Goal: Navigation & Orientation: Find specific page/section

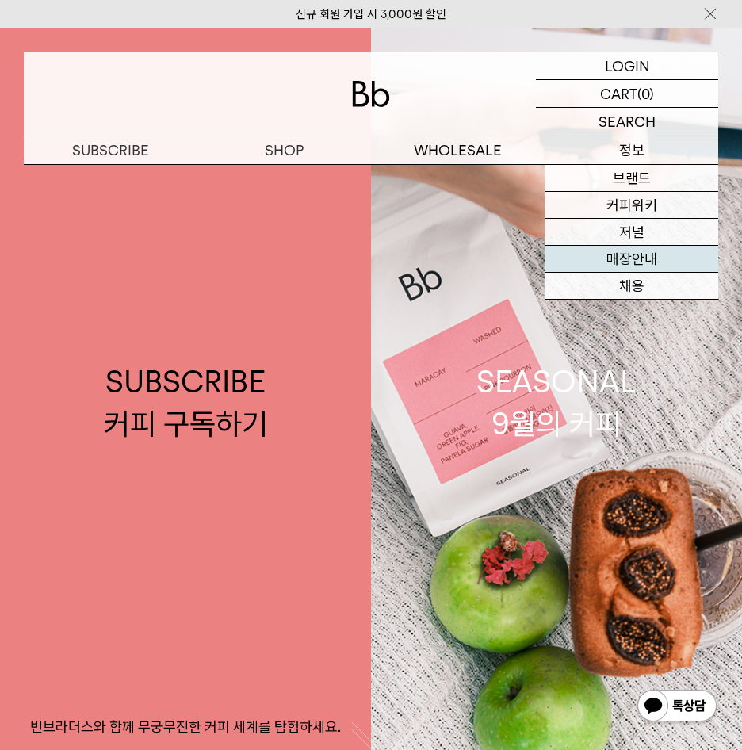
click at [642, 258] on link "매장안내" at bounding box center [632, 259] width 174 height 27
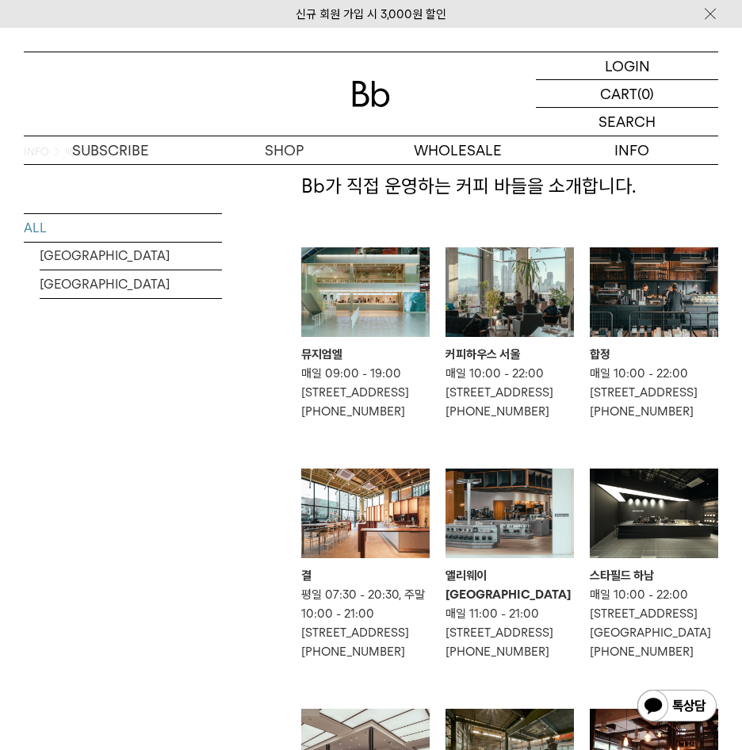
scroll to position [79, 0]
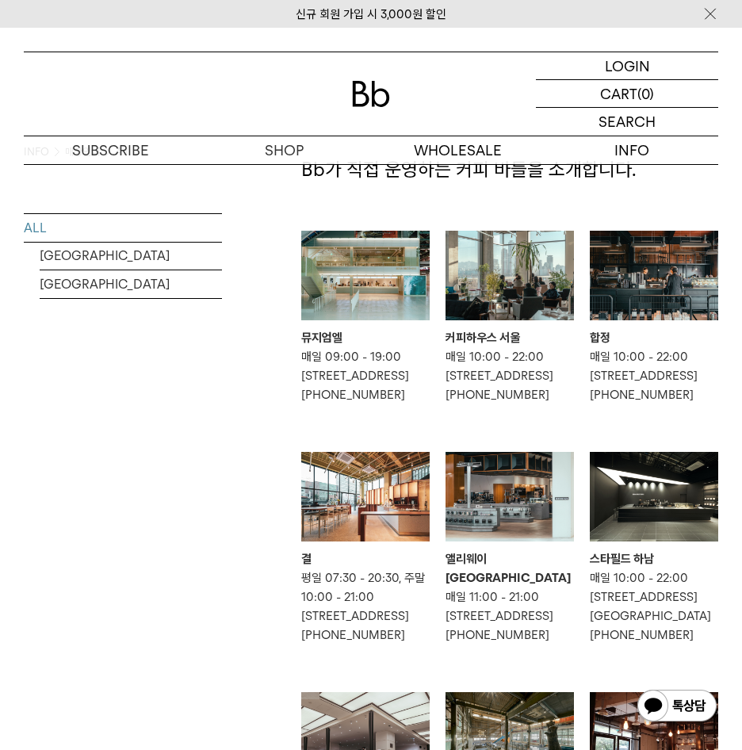
click at [529, 299] on img at bounding box center [510, 276] width 128 height 90
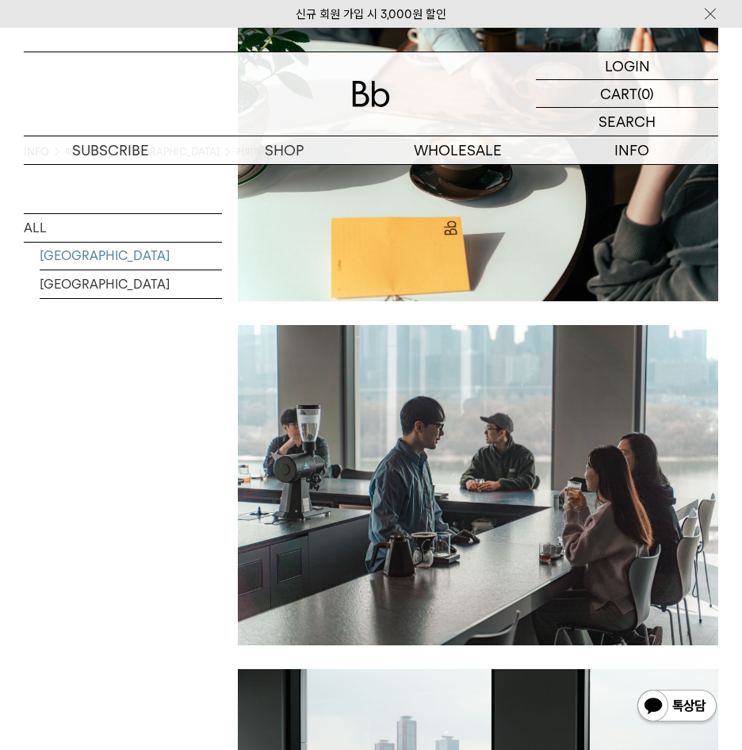
scroll to position [1428, 0]
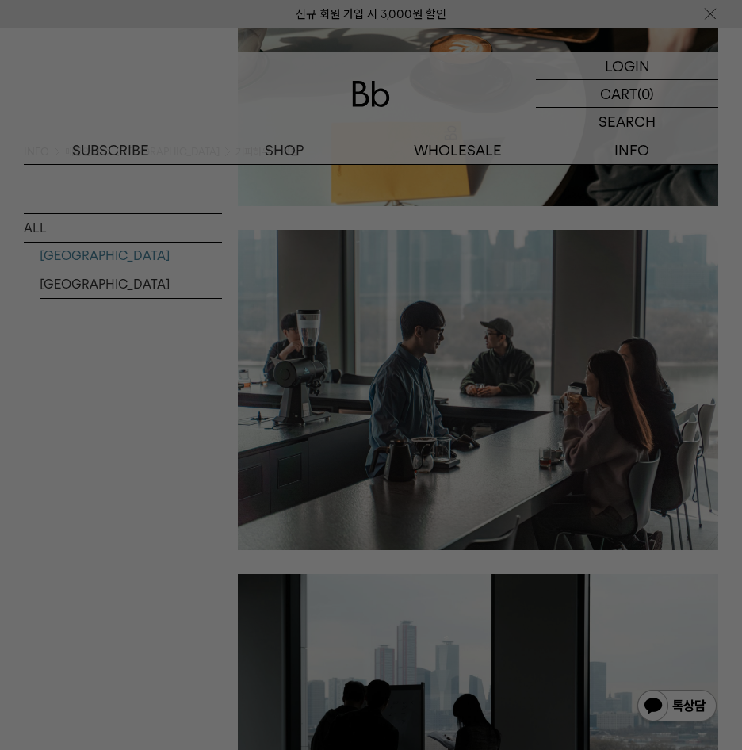
click at [183, 472] on div at bounding box center [371, 375] width 742 height 750
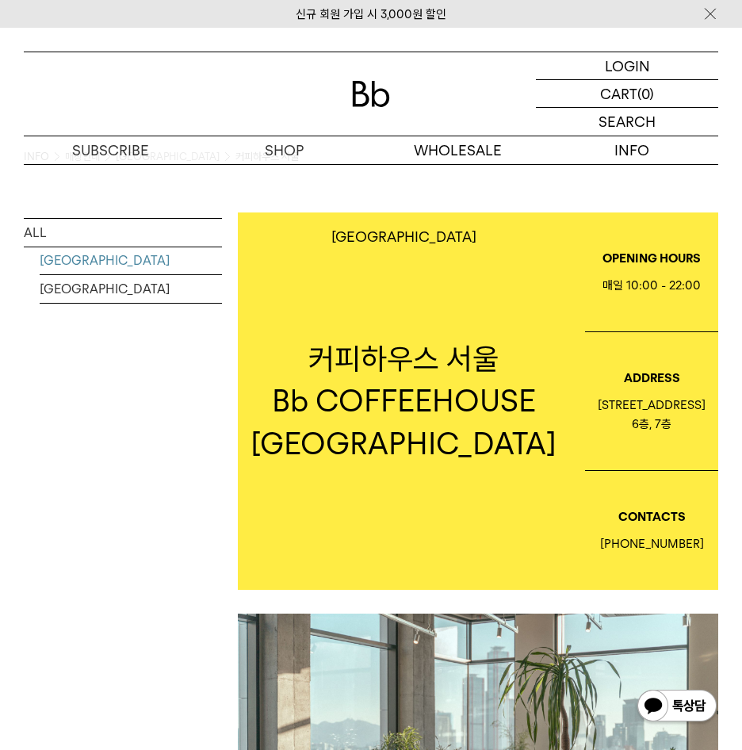
scroll to position [0, 0]
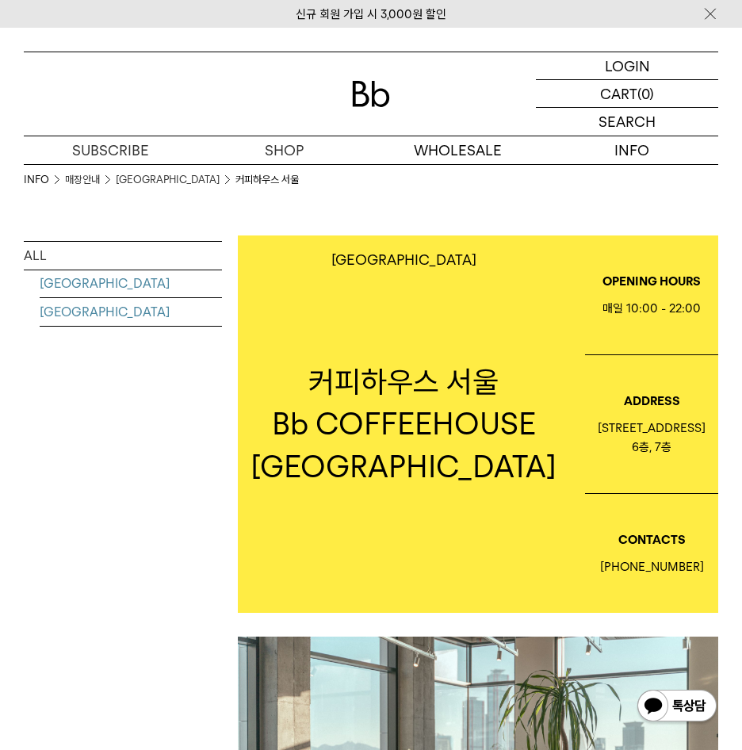
click at [79, 312] on link "[GEOGRAPHIC_DATA]" at bounding box center [131, 312] width 182 height 28
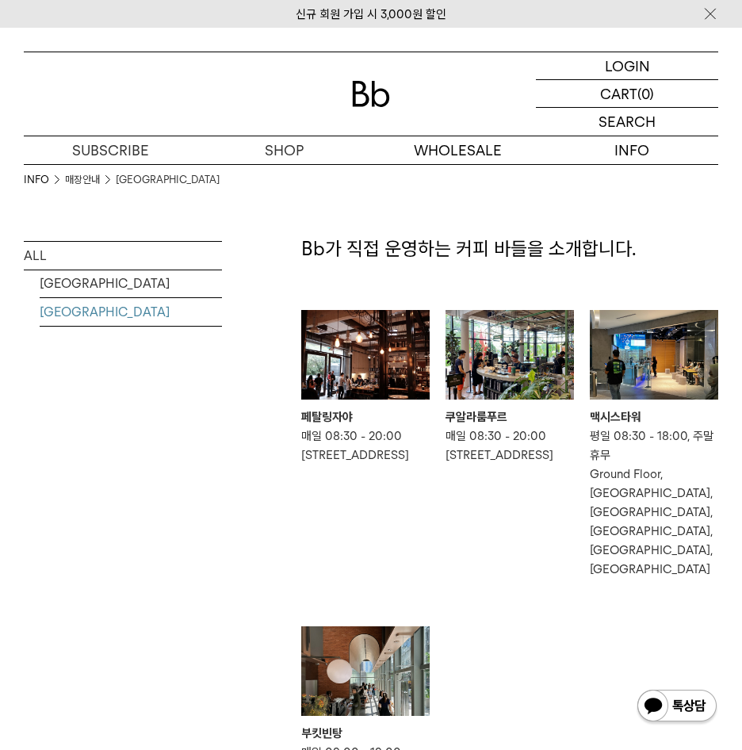
click at [492, 365] on img at bounding box center [510, 355] width 128 height 90
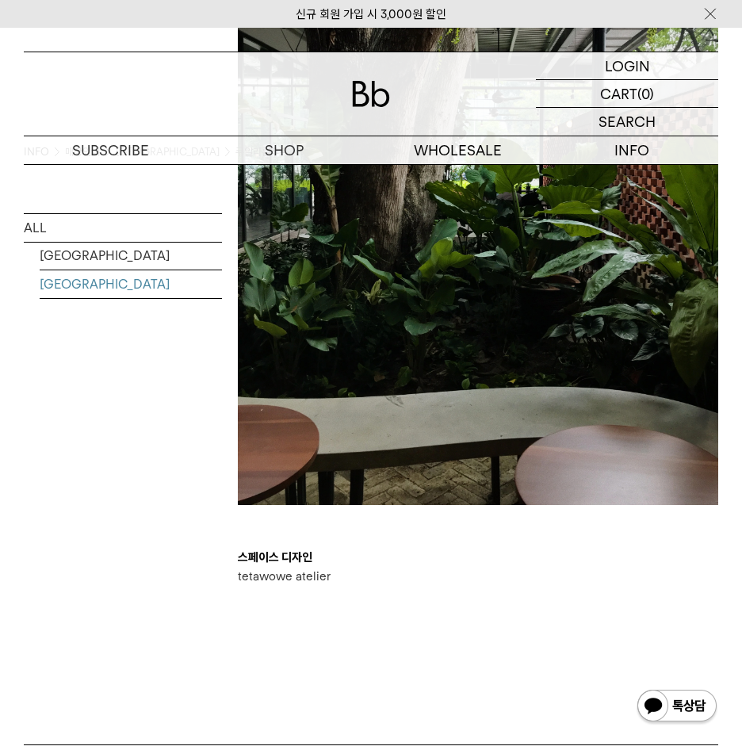
scroll to position [2221, 0]
